Goal: Check status: Check status

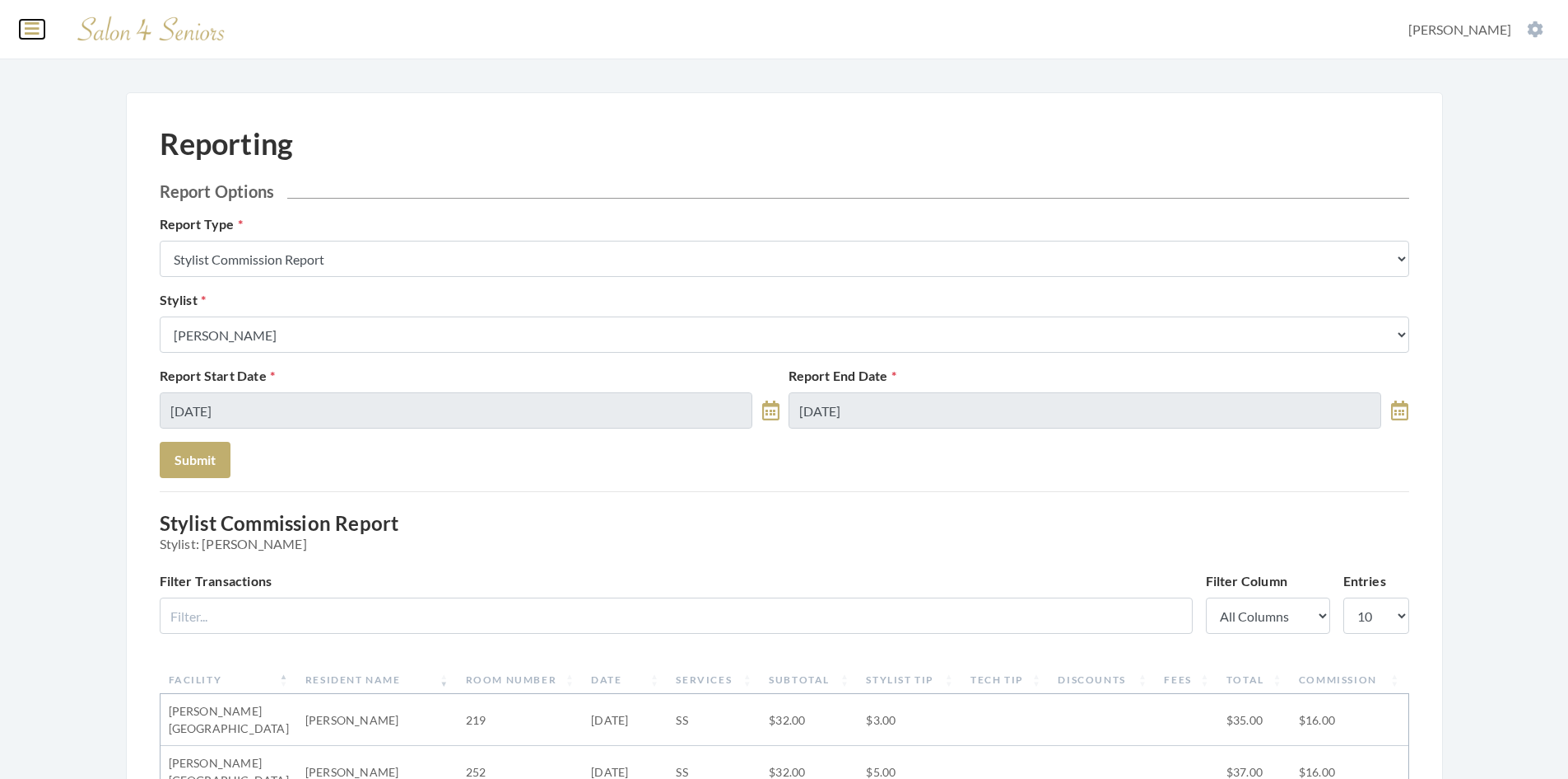
click at [29, 30] on icon at bounding box center [32, 29] width 15 height 16
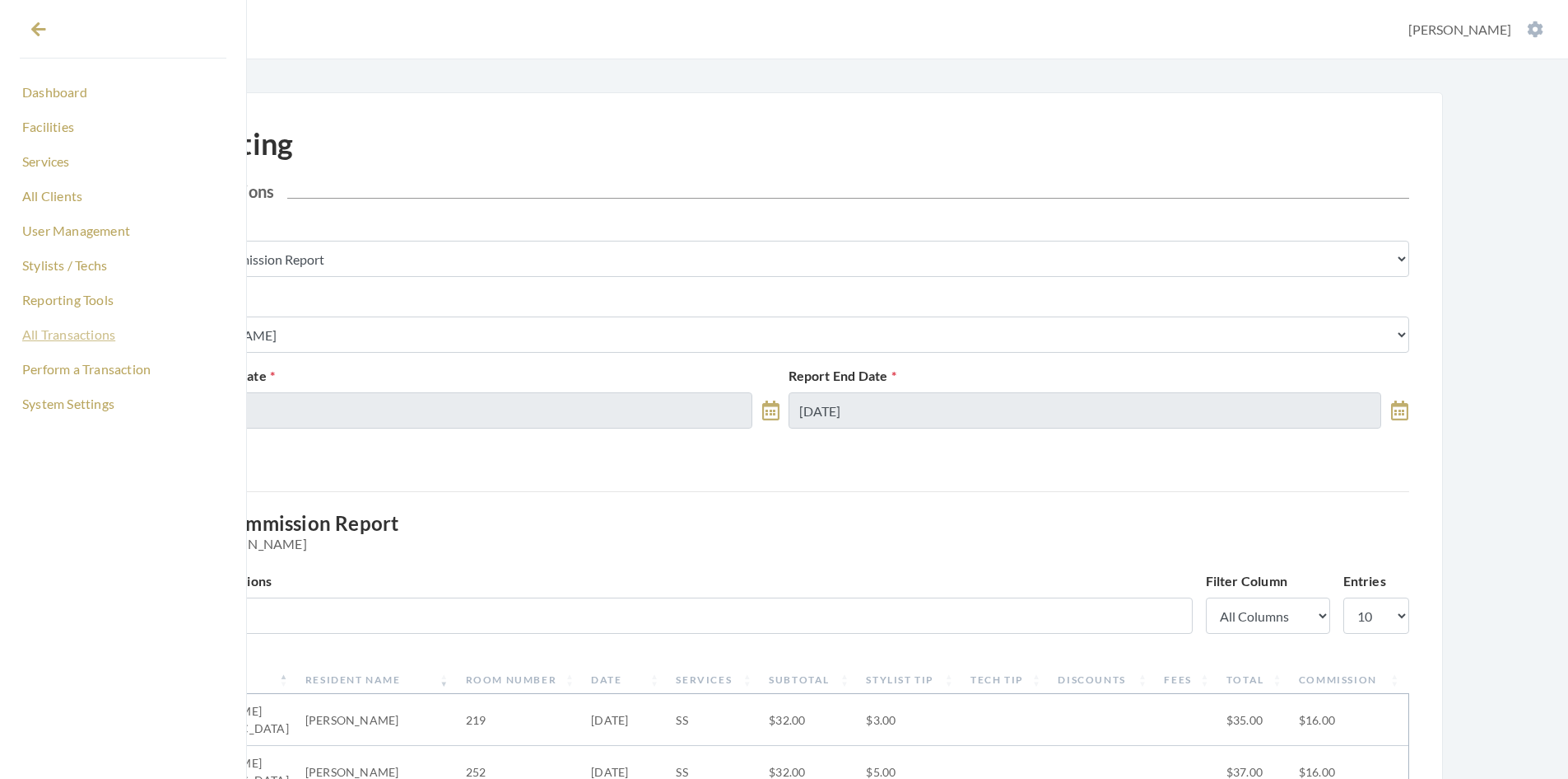
click at [70, 337] on link "All Transactions" at bounding box center [123, 335] width 207 height 28
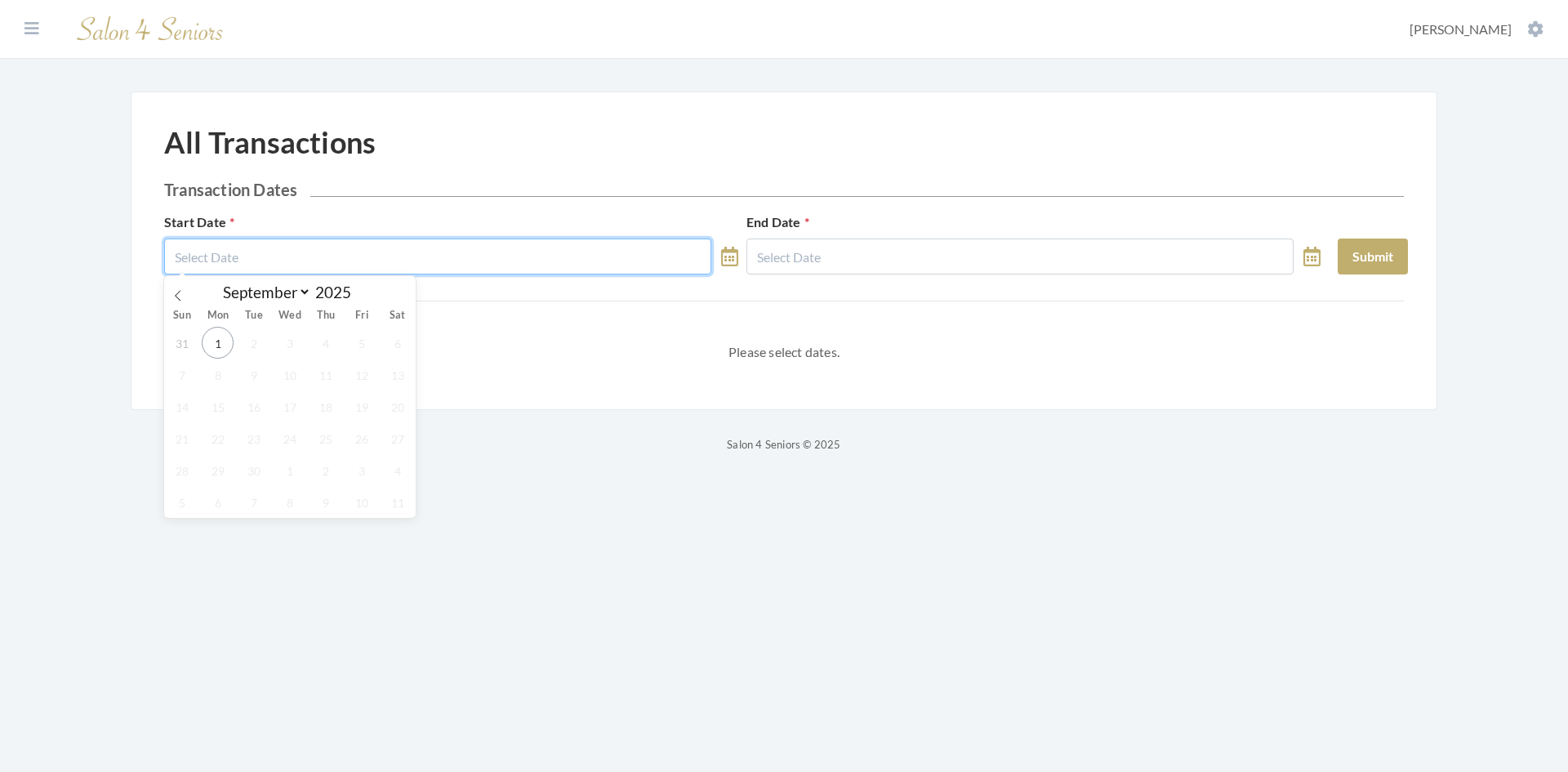
click at [352, 273] on input "text" at bounding box center [438, 256] width 547 height 36
click at [174, 296] on icon at bounding box center [178, 296] width 12 height 12
select select "7"
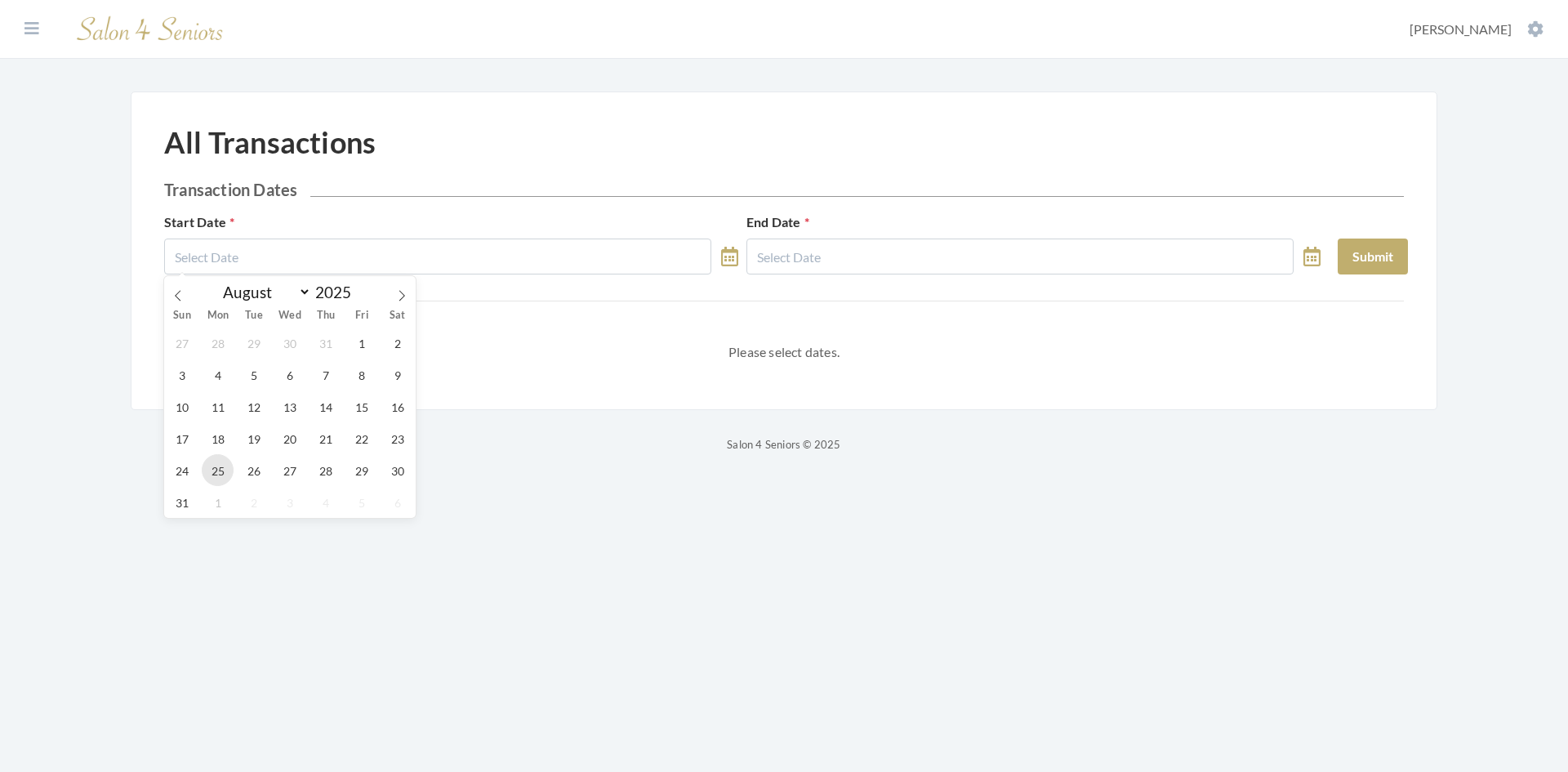
click at [222, 470] on span "25" at bounding box center [218, 470] width 32 height 32
type input "[DATE]"
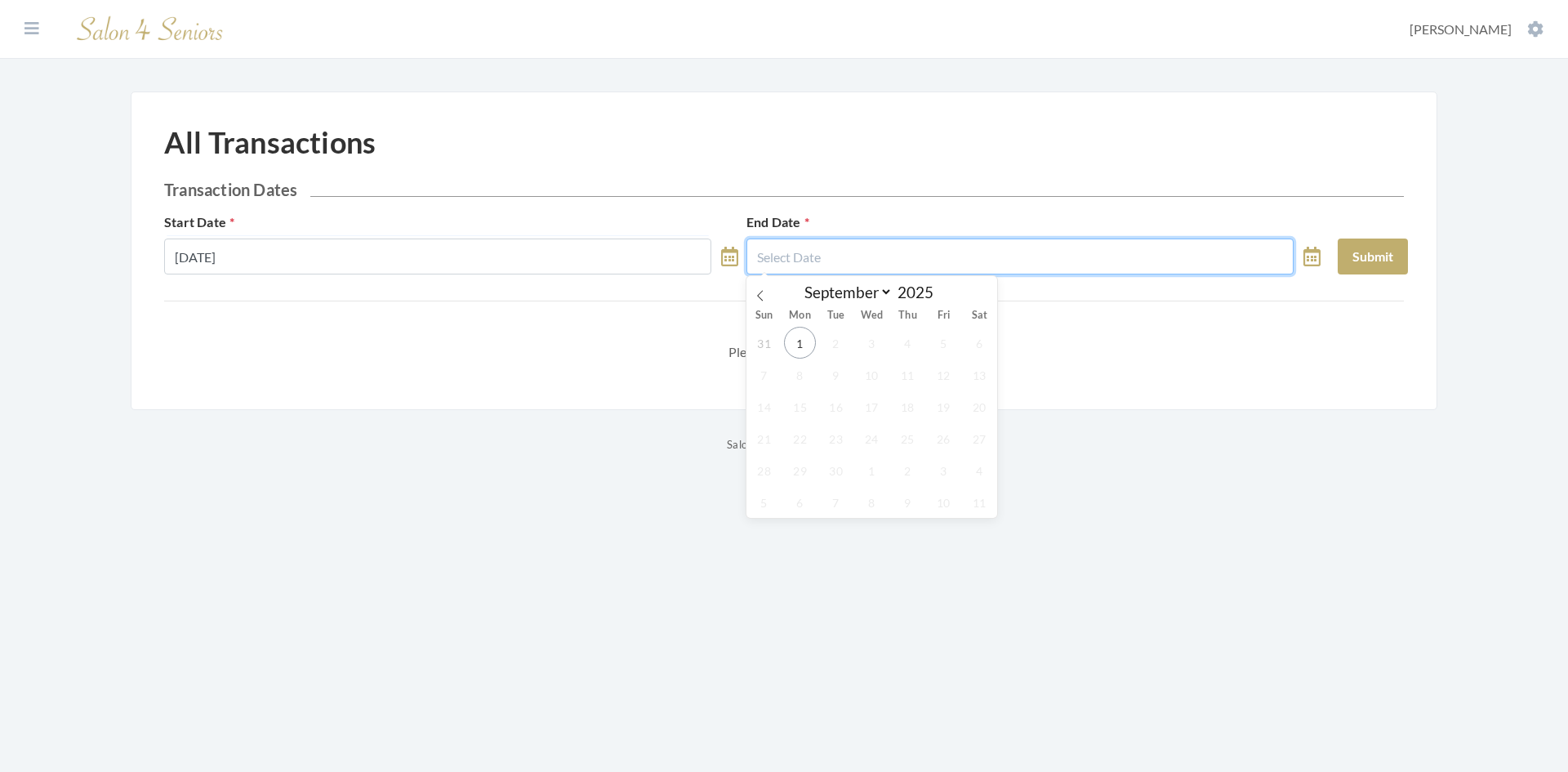
click at [804, 258] on input "text" at bounding box center [1020, 256] width 547 height 36
click at [758, 342] on span "31" at bounding box center [764, 342] width 32 height 32
type input "[DATE]"
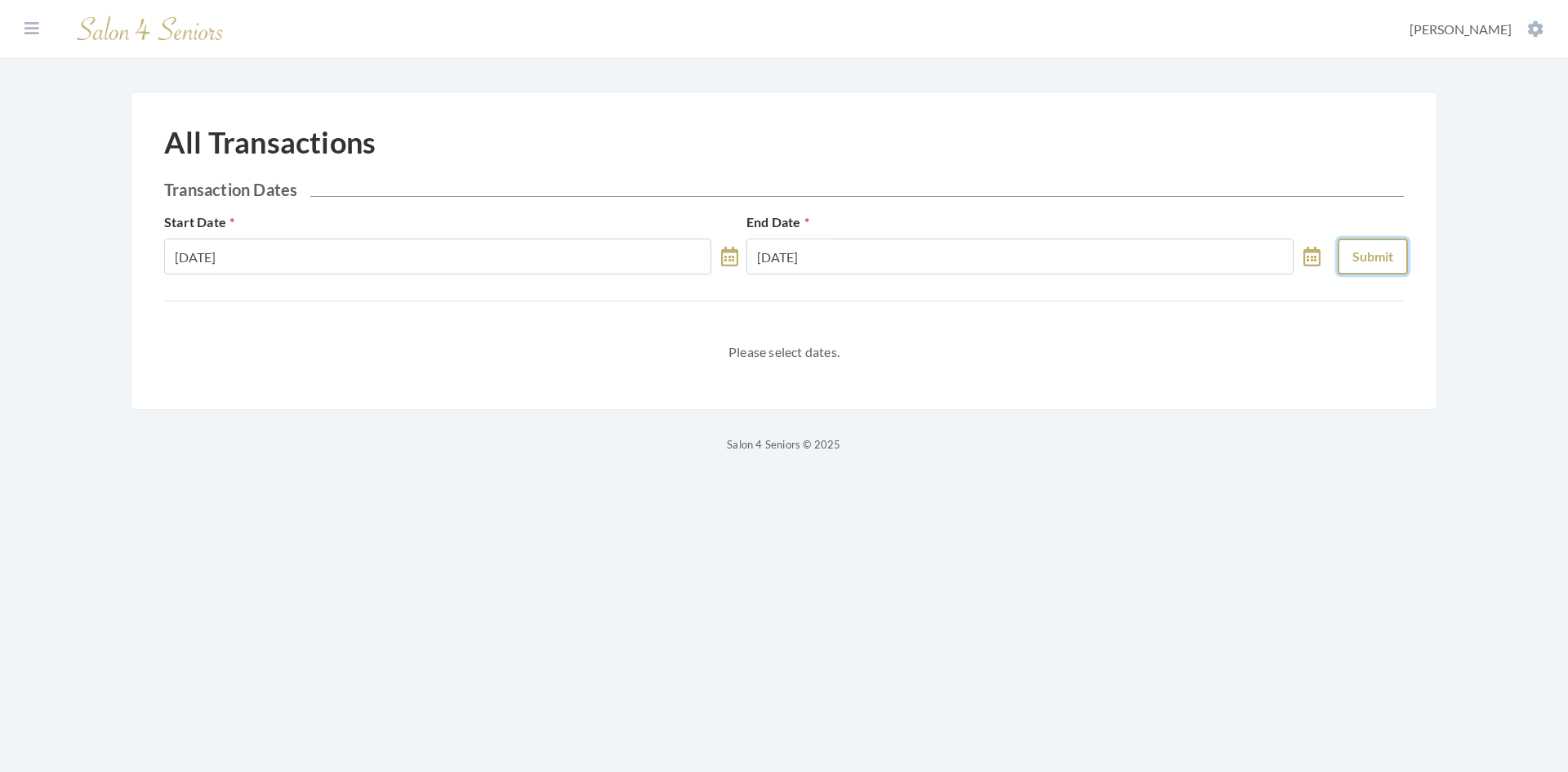
click at [1353, 259] on button "Submit" at bounding box center [1372, 256] width 70 height 36
